Goal: Task Accomplishment & Management: Use online tool/utility

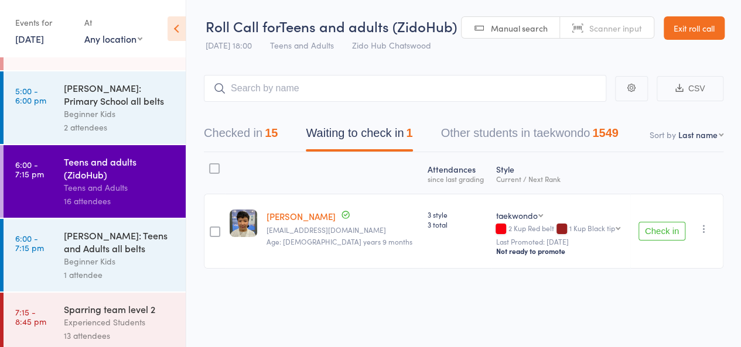
scroll to position [348, 0]
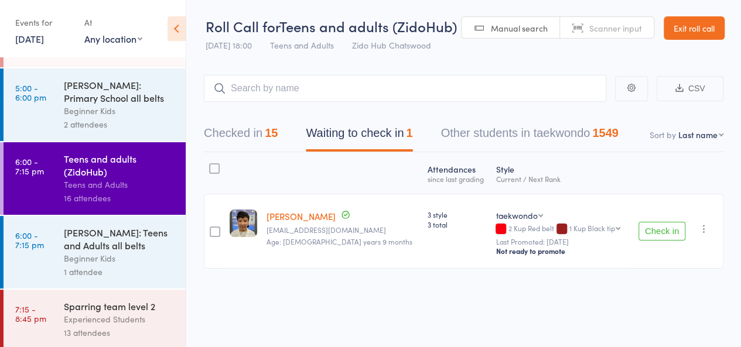
click at [161, 334] on div "13 attendees" at bounding box center [120, 332] width 112 height 13
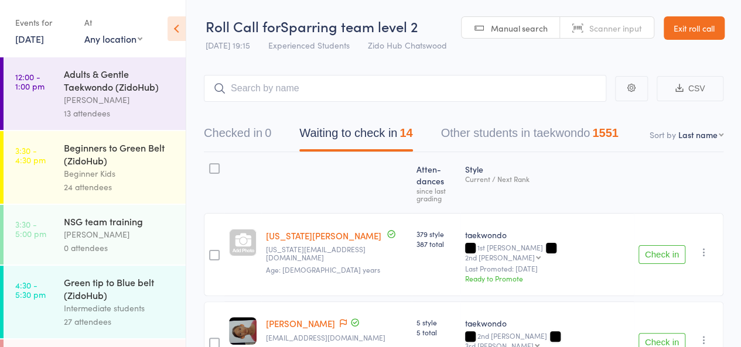
click at [657, 246] on button "Check in" at bounding box center [662, 255] width 47 height 19
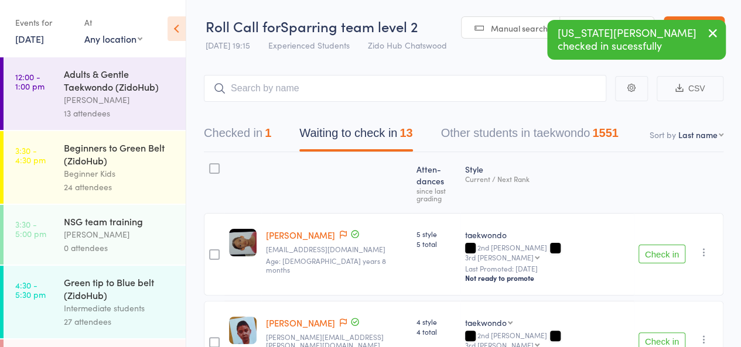
click at [657, 245] on button "Check in" at bounding box center [662, 254] width 47 height 19
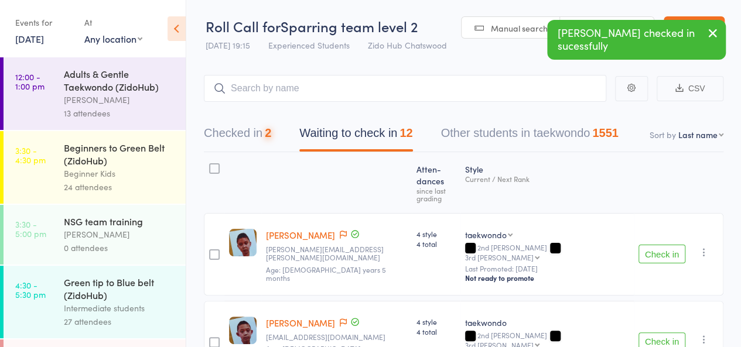
click at [657, 245] on button "Check in" at bounding box center [662, 254] width 47 height 19
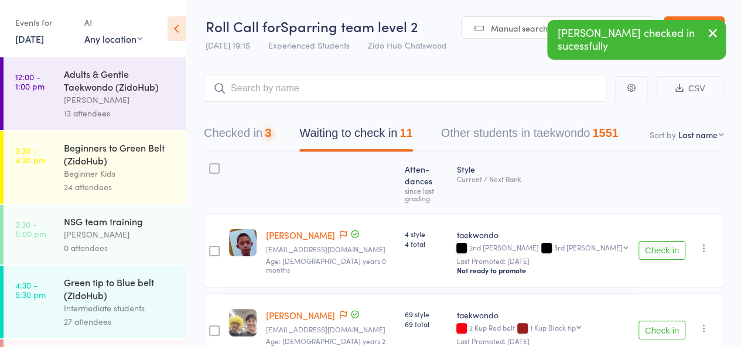
click at [657, 241] on button "Check in" at bounding box center [662, 250] width 47 height 19
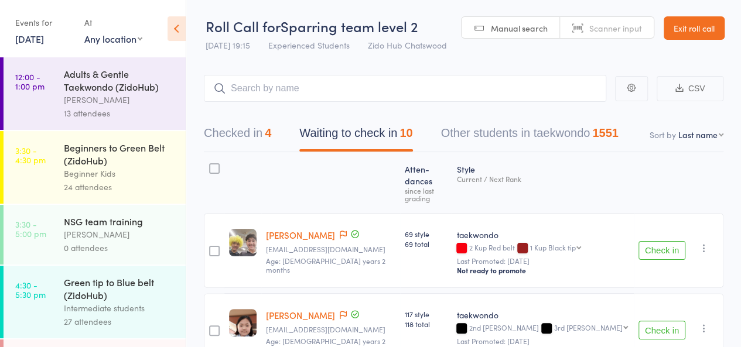
click at [674, 321] on button "Check in" at bounding box center [662, 330] width 47 height 19
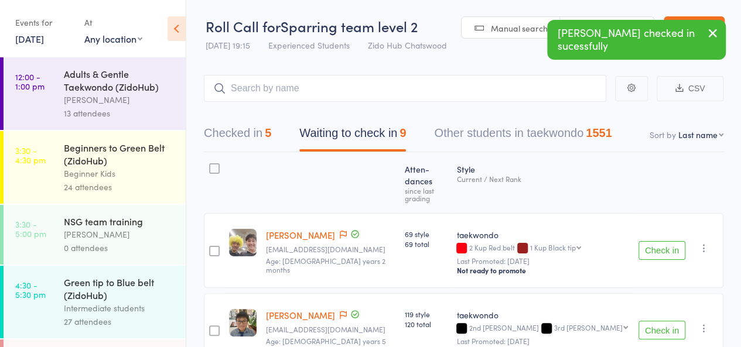
click at [674, 321] on button "Check in" at bounding box center [662, 330] width 47 height 19
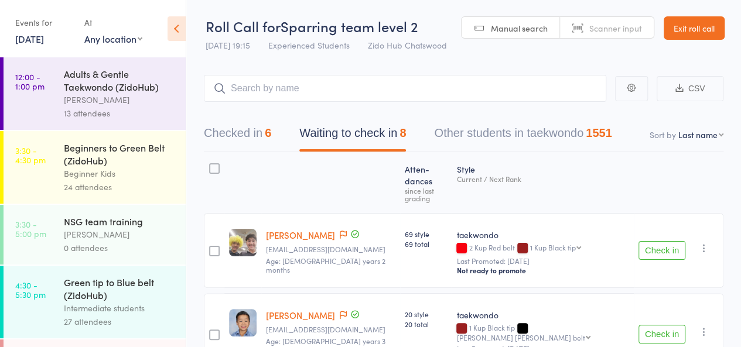
click at [656, 325] on button "Check in" at bounding box center [662, 334] width 47 height 19
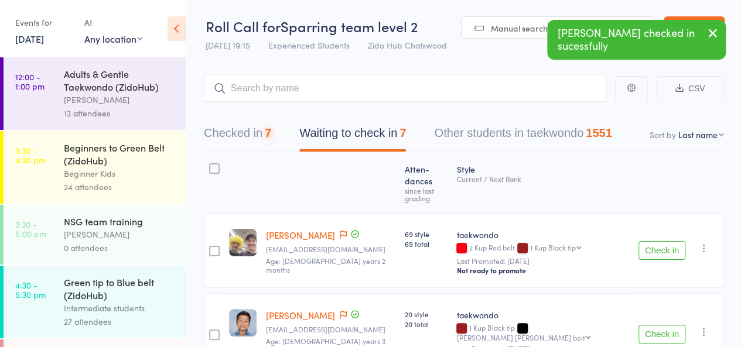
click at [656, 325] on button "Check in" at bounding box center [662, 334] width 47 height 19
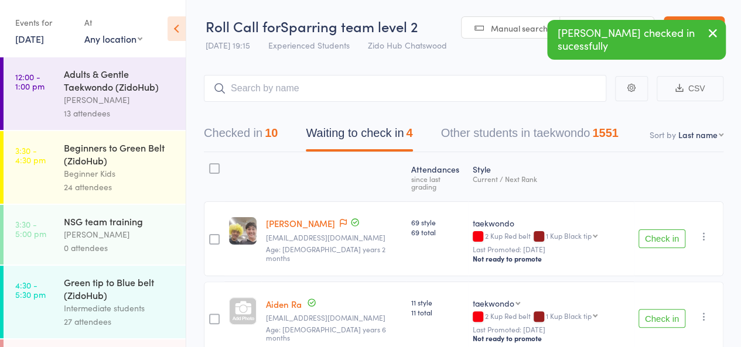
click at [658, 309] on button "Check in" at bounding box center [662, 318] width 47 height 19
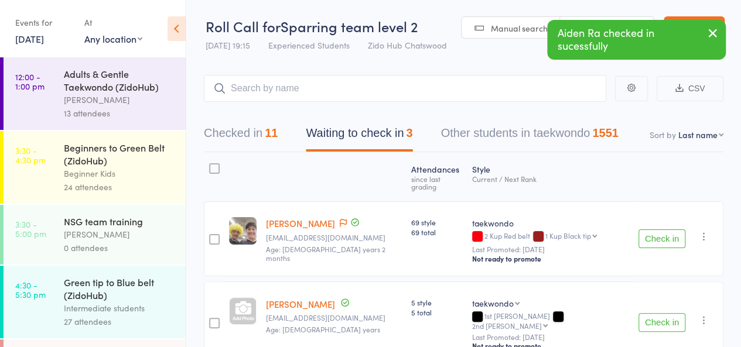
click at [658, 314] on button "Check in" at bounding box center [662, 323] width 47 height 19
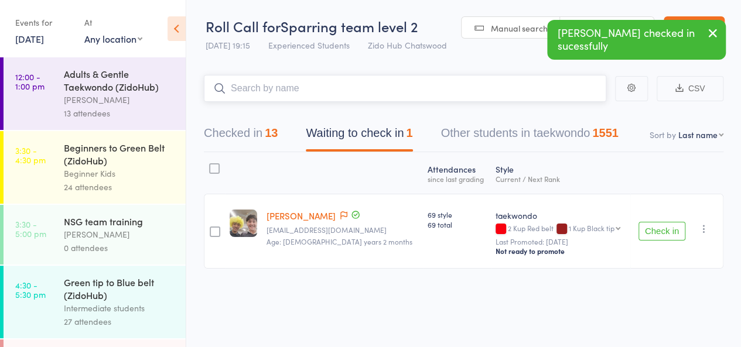
click at [472, 90] on input "search" at bounding box center [405, 88] width 403 height 27
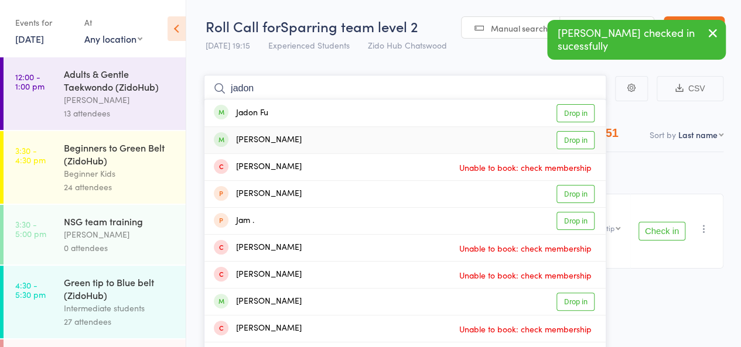
type input "jadon"
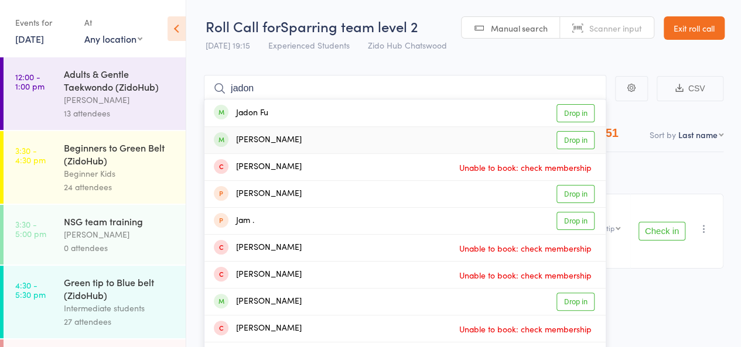
click at [568, 135] on link "Drop in" at bounding box center [576, 140] width 38 height 18
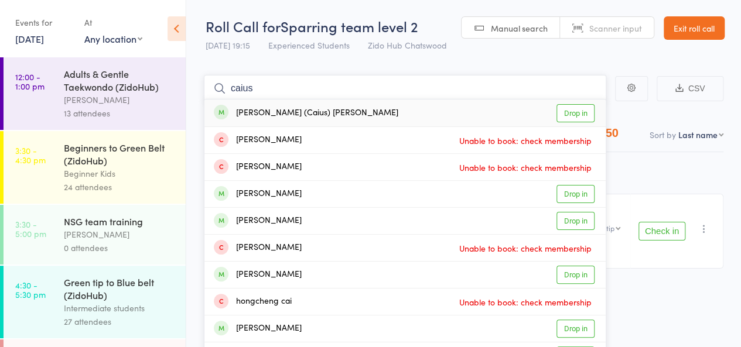
type input "caius"
click at [578, 117] on link "Drop in" at bounding box center [576, 113] width 38 height 18
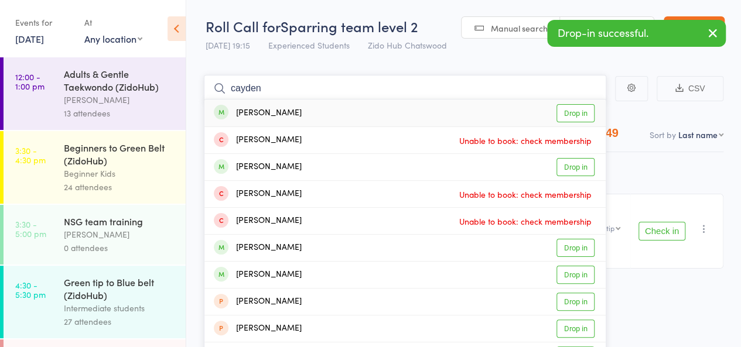
type input "cayden"
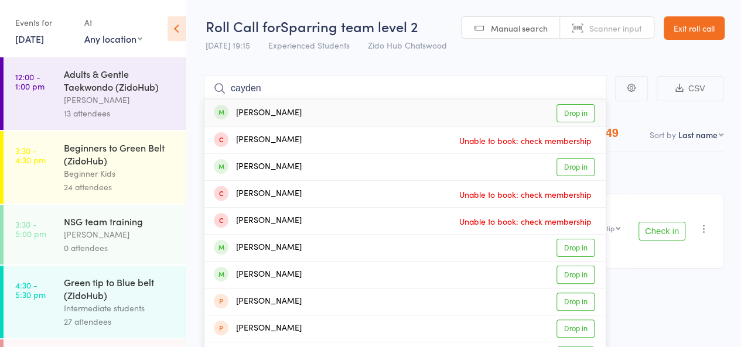
click at [580, 117] on link "Drop in" at bounding box center [576, 113] width 38 height 18
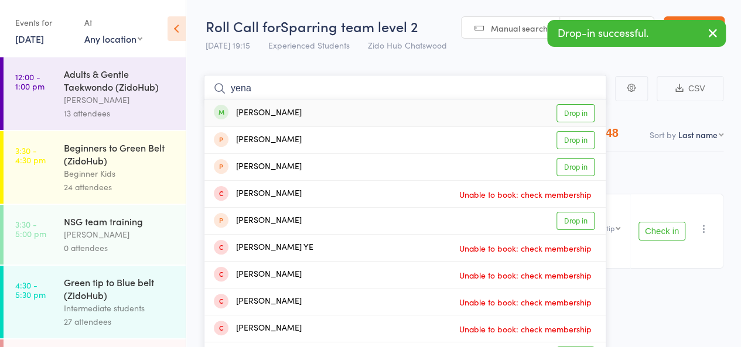
type input "yena"
click at [591, 108] on link "Drop in" at bounding box center [576, 113] width 38 height 18
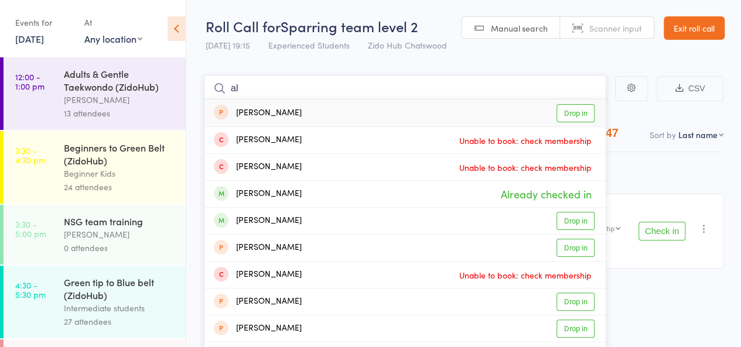
type input "a"
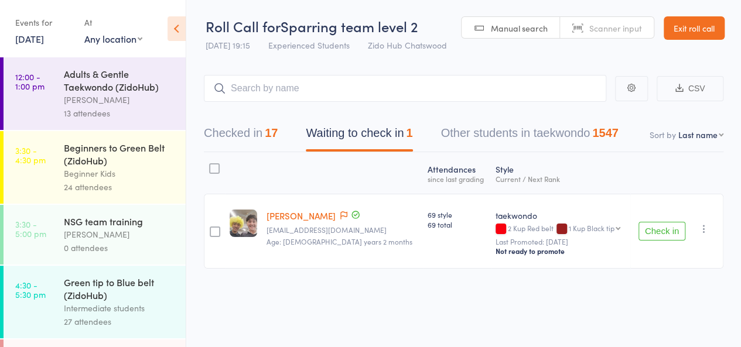
click at [652, 223] on button "Check in" at bounding box center [662, 231] width 47 height 19
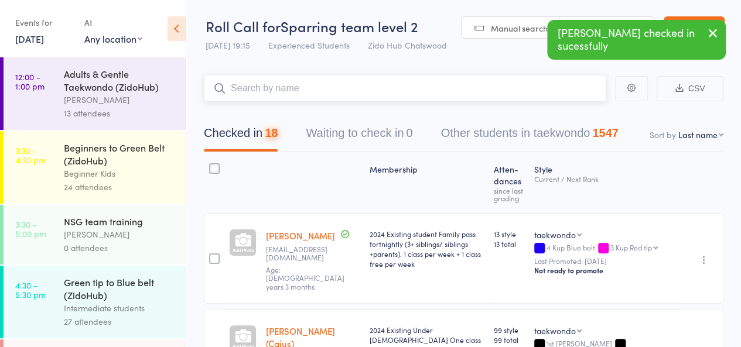
click at [553, 86] on input "search" at bounding box center [405, 88] width 403 height 27
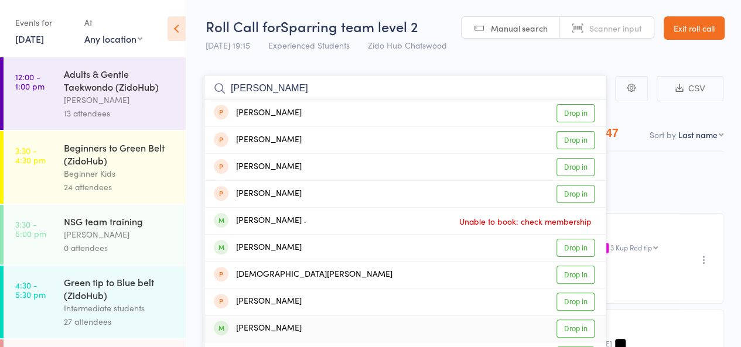
type input "[PERSON_NAME]"
click at [578, 326] on link "Drop in" at bounding box center [576, 329] width 38 height 18
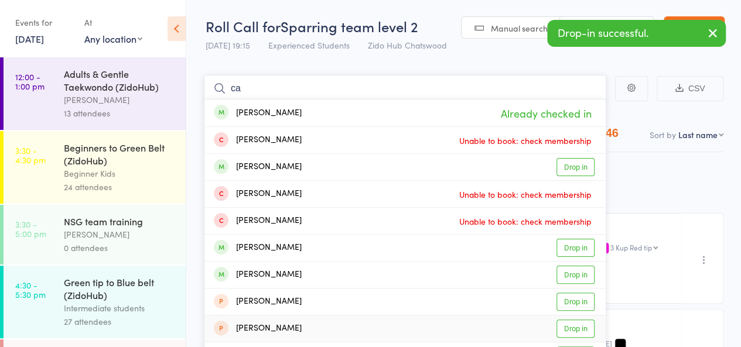
type input "c"
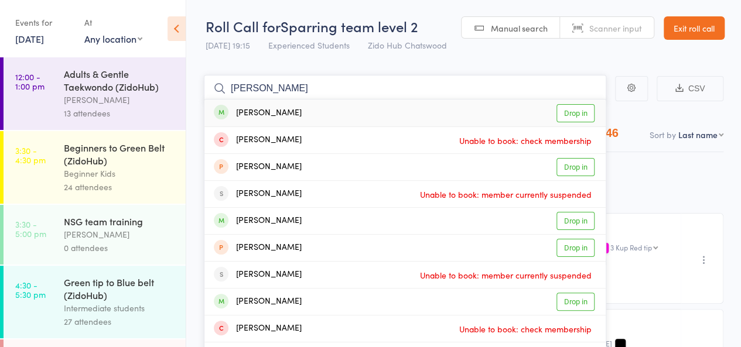
type input "[PERSON_NAME]"
click at [586, 107] on link "Drop in" at bounding box center [576, 113] width 38 height 18
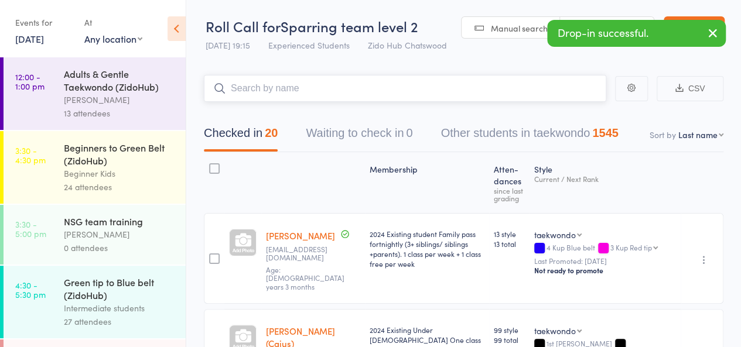
click at [563, 90] on input "search" at bounding box center [405, 88] width 403 height 27
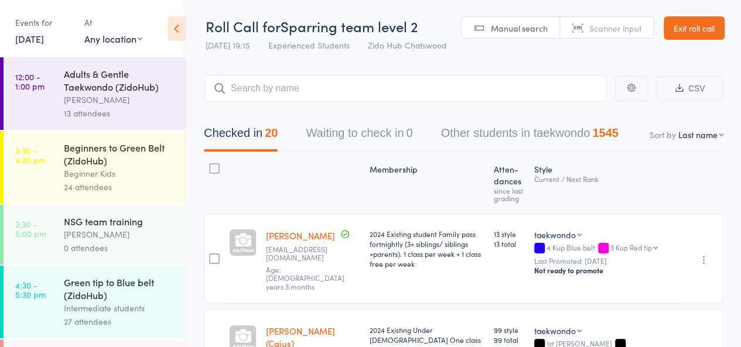
click at [546, 88] on input "search" at bounding box center [405, 88] width 403 height 27
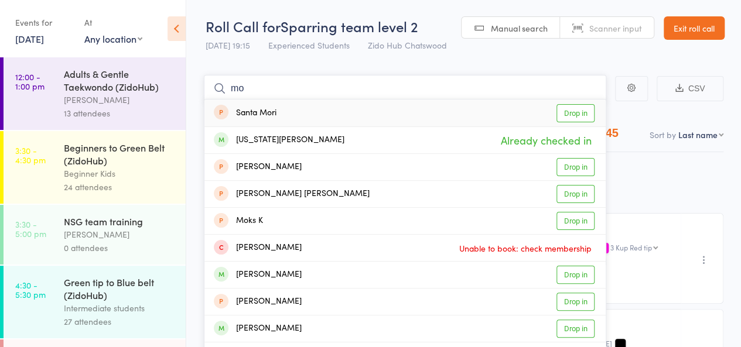
type input "m"
